Goal: Transaction & Acquisition: Book appointment/travel/reservation

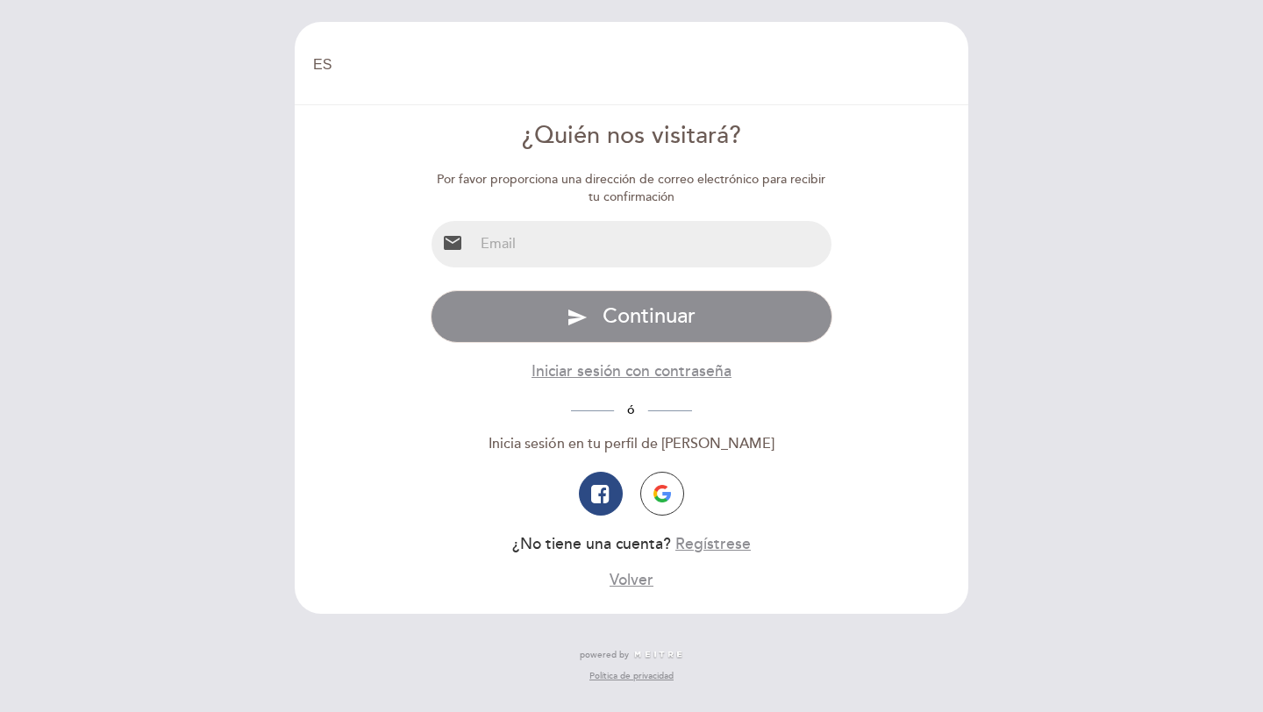
select select "es"
click at [657, 250] on input "email" at bounding box center [653, 244] width 359 height 46
type input "[EMAIL_ADDRESS][DOMAIN_NAME]"
click at [673, 479] on button "button" at bounding box center [662, 494] width 44 height 44
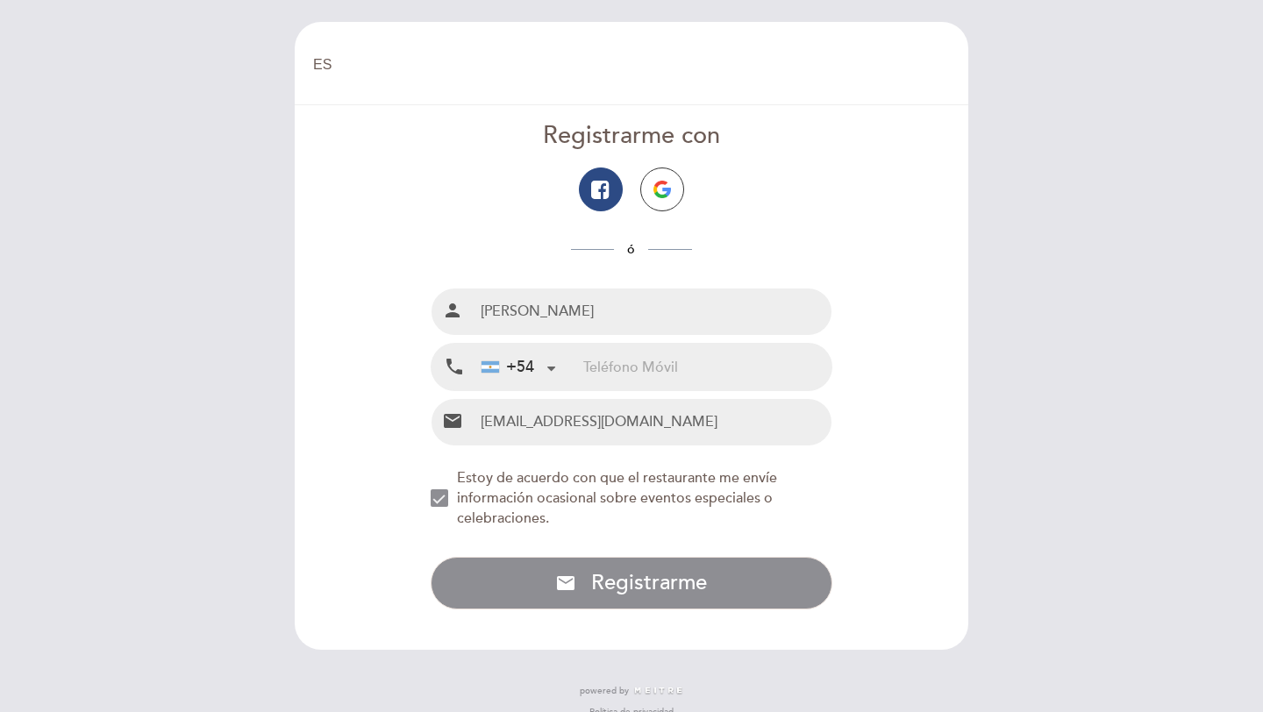
click at [660, 352] on input "tel" at bounding box center [707, 367] width 248 height 46
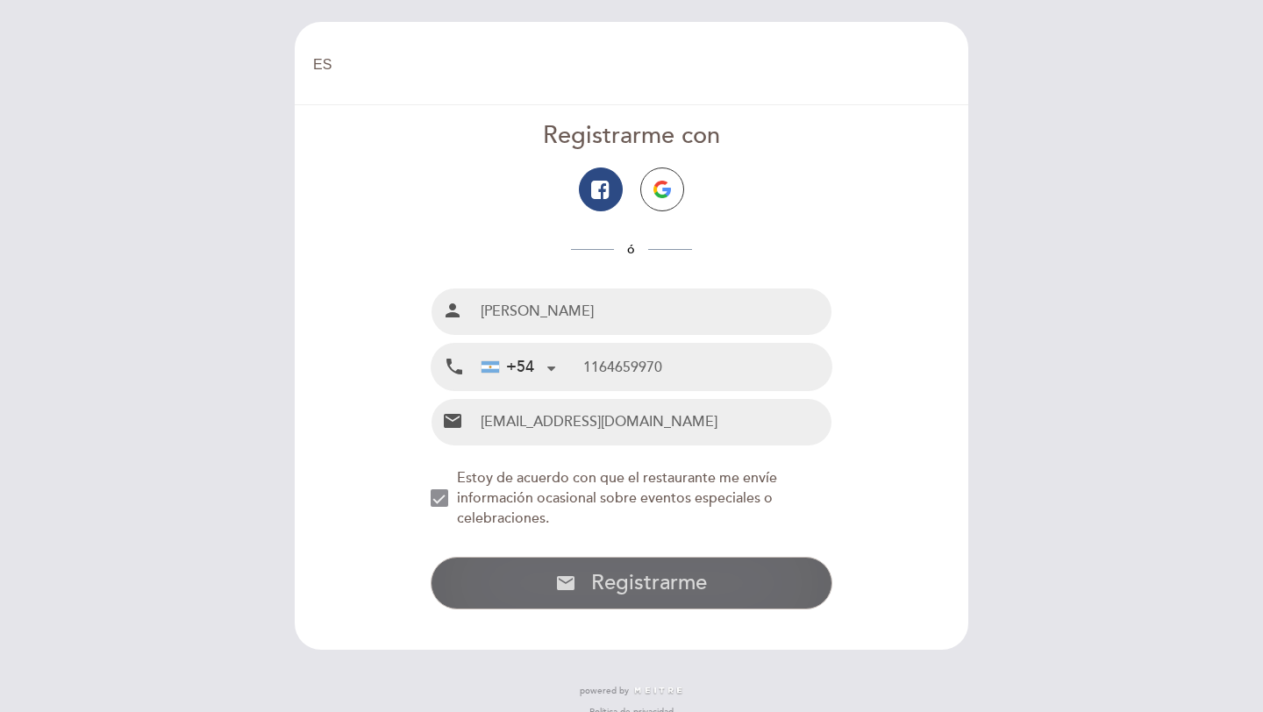
type input "1164659970"
click at [590, 572] on button "email Registrarme con Email Registrarme" at bounding box center [632, 583] width 403 height 53
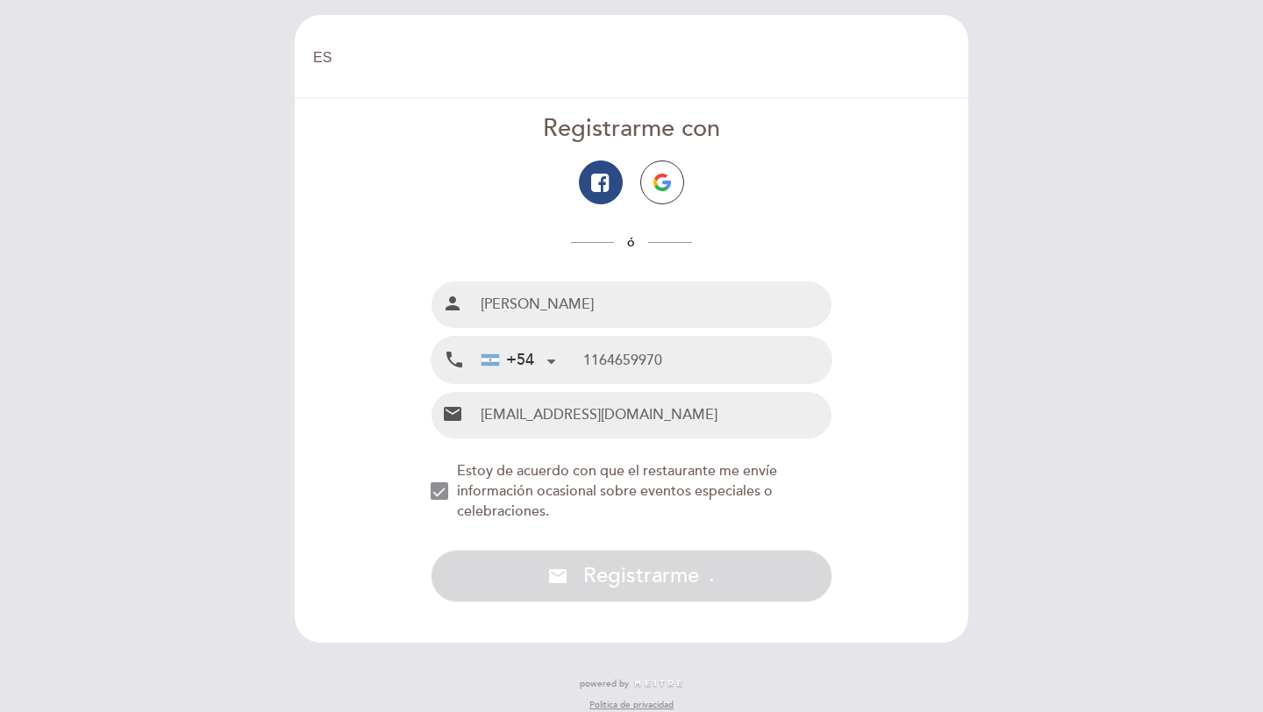
scroll to position [24, 0]
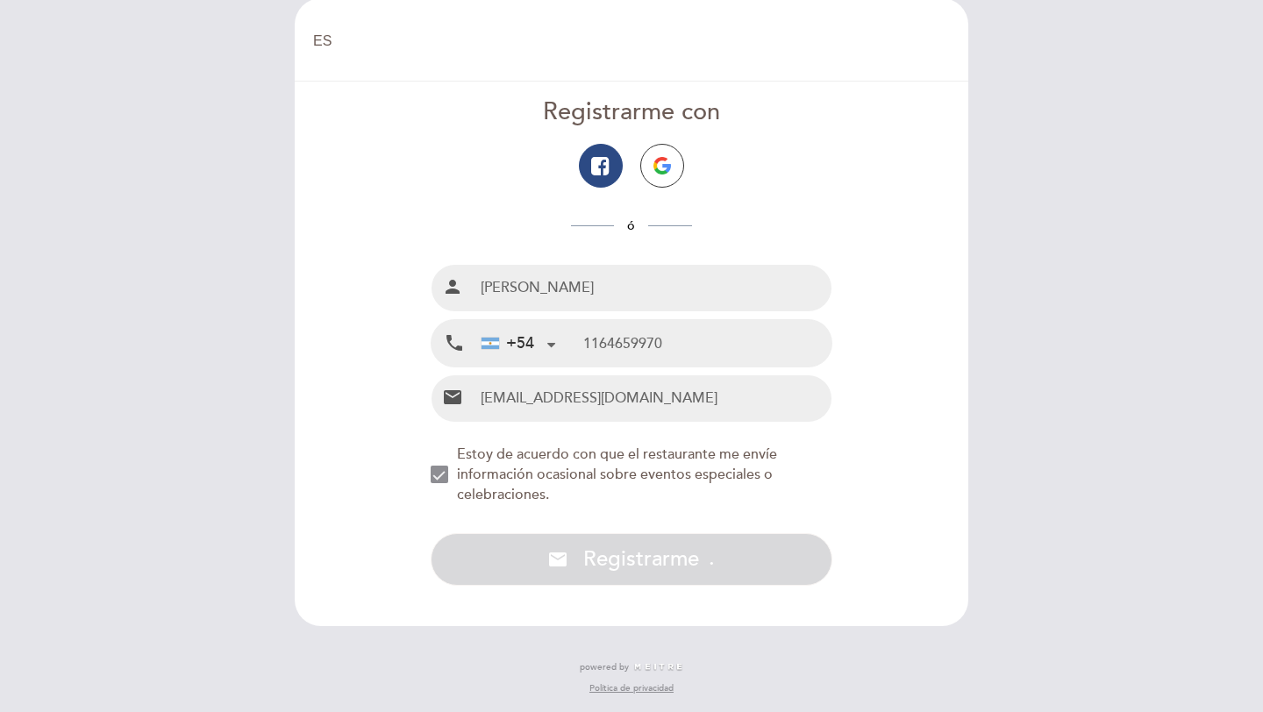
click at [667, 344] on input "1164659970" at bounding box center [707, 343] width 248 height 46
